Goal: Task Accomplishment & Management: Use online tool/utility

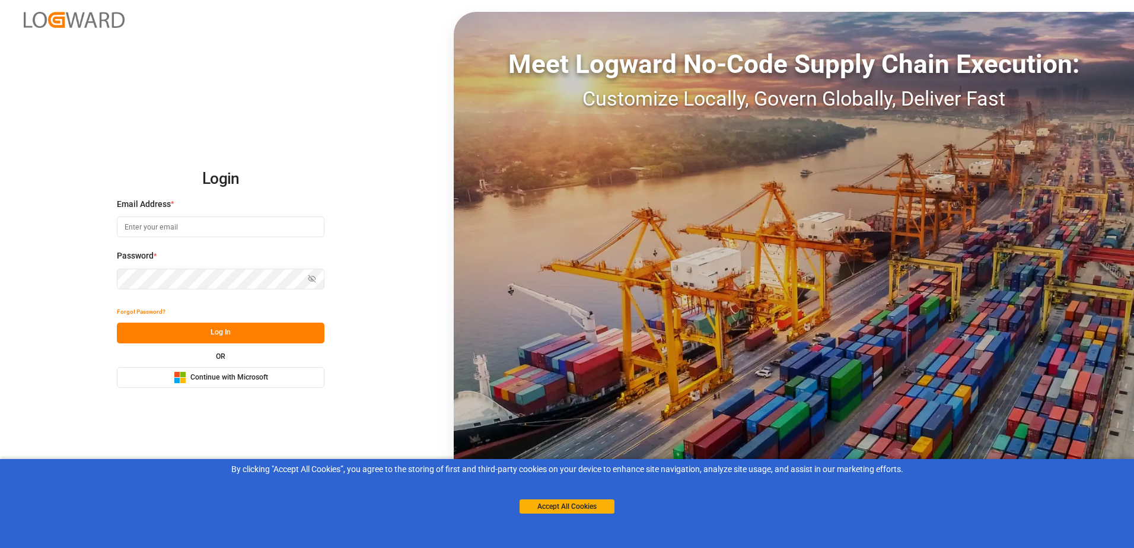
click at [315, 373] on button "Microsoft Logo Continue with Microsoft" at bounding box center [221, 377] width 208 height 21
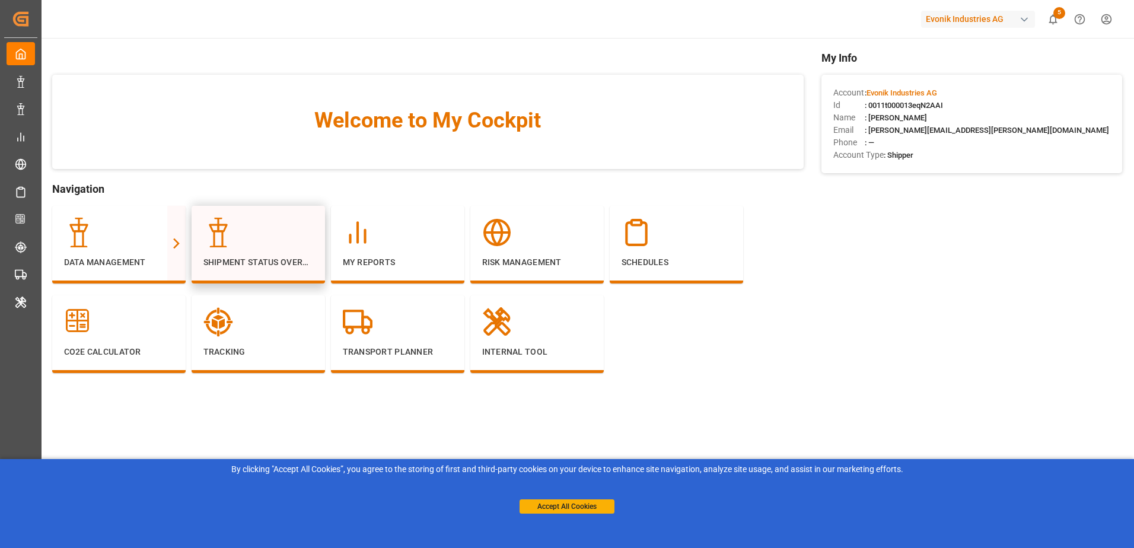
click at [247, 236] on div at bounding box center [258, 233] width 110 height 30
